Goal: Information Seeking & Learning: Find specific fact

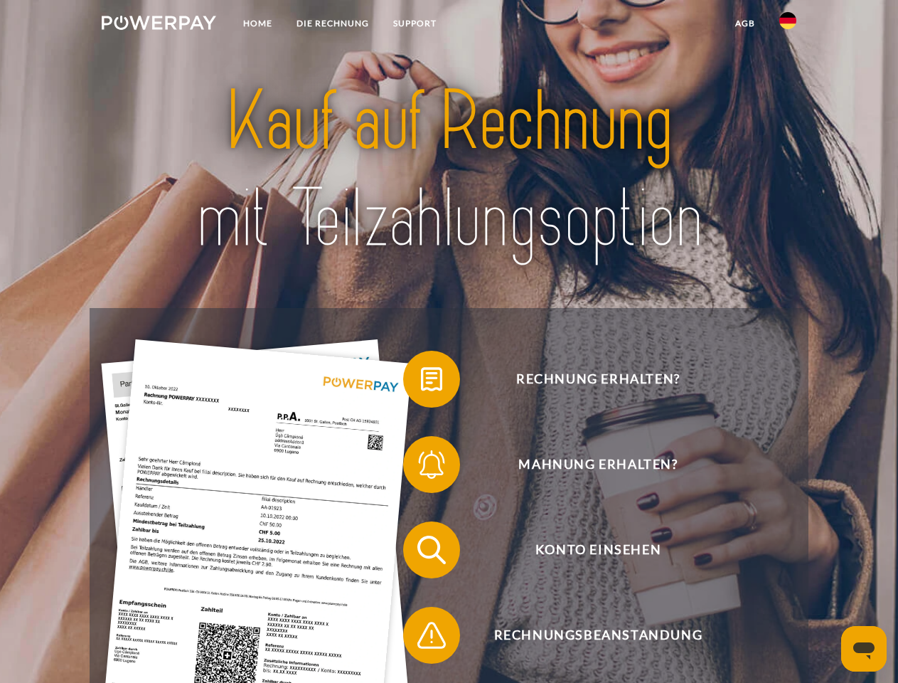
click at [159, 25] on img at bounding box center [159, 23] width 114 height 14
click at [788, 25] on img at bounding box center [787, 20] width 17 height 17
click at [744, 23] on link "agb" at bounding box center [745, 24] width 44 height 26
click at [421, 382] on span at bounding box center [410, 378] width 71 height 71
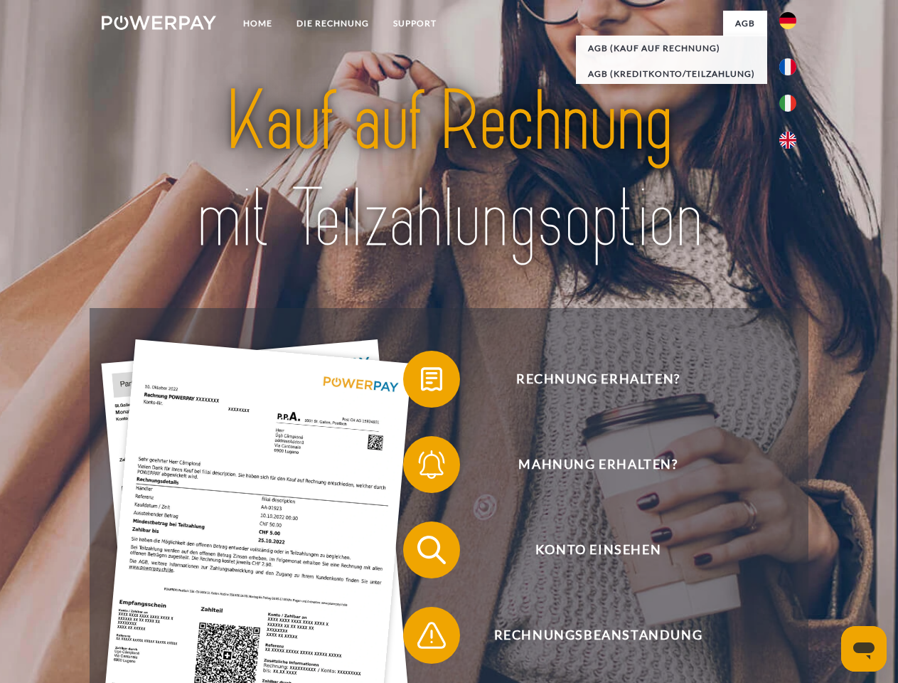
click at [421, 467] on div "Rechnung erhalten? Mahnung erhalten? Konto einsehen" at bounding box center [449, 592] width 718 height 569
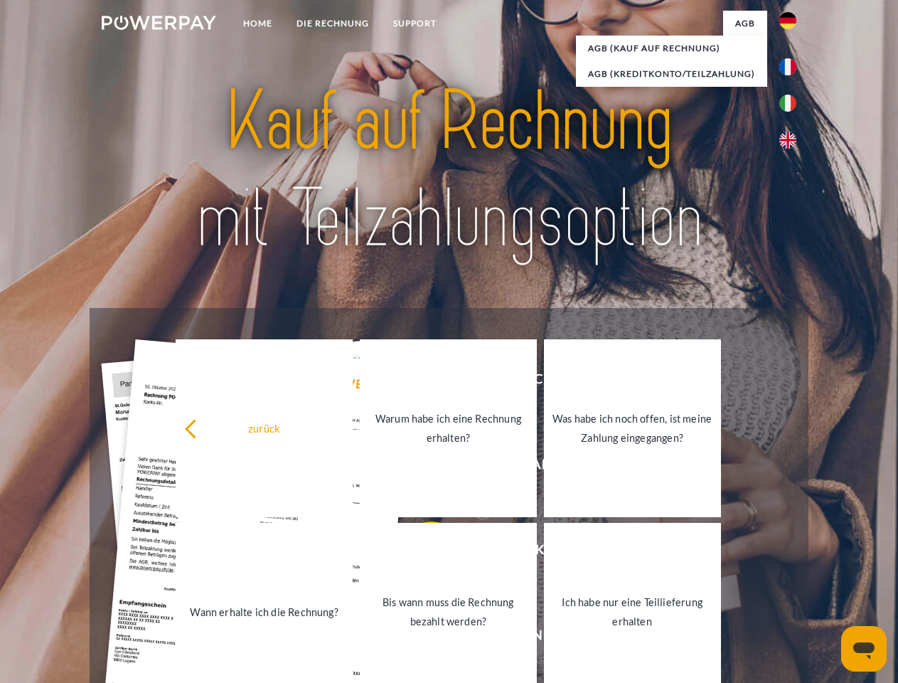
click at [421, 552] on link "Bis wann muss die Rechnung bezahlt werden?" at bounding box center [448, 612] width 177 height 178
click at [421, 638] on span at bounding box center [410, 634] width 71 height 71
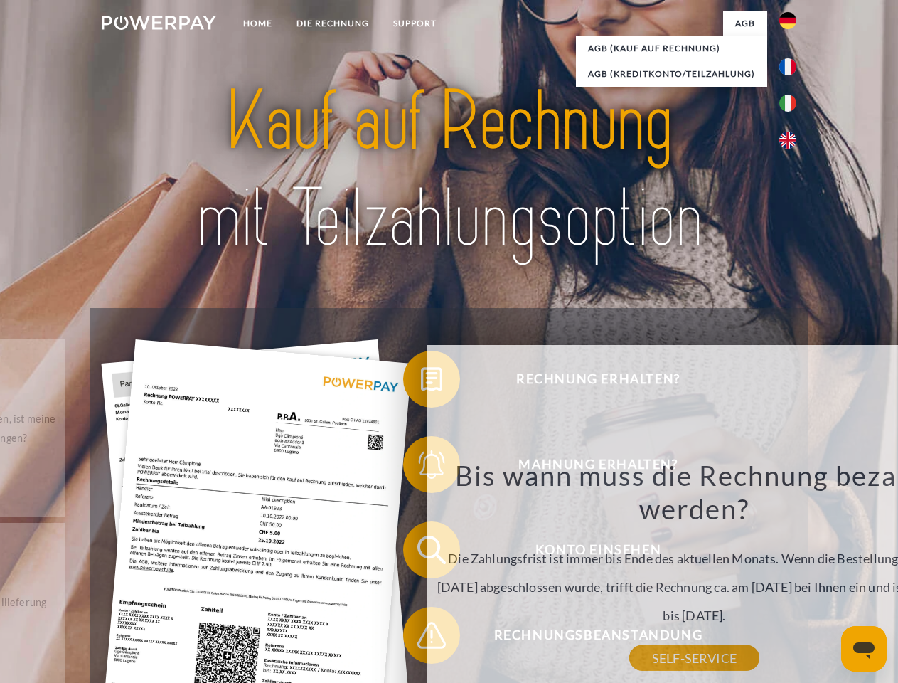
click at [864, 648] on icon "Messaging-Fenster öffnen" at bounding box center [863, 650] width 21 height 17
